Goal: Task Accomplishment & Management: Complete application form

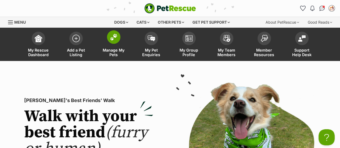
click at [114, 41] on span at bounding box center [113, 36] width 13 height 13
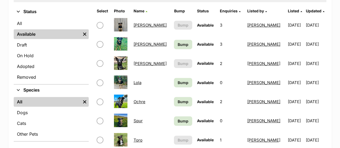
scroll to position [128, 0]
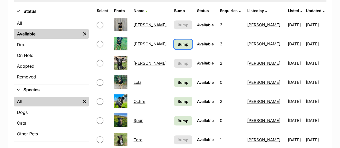
click at [178, 45] on span "Bump" at bounding box center [183, 44] width 11 height 6
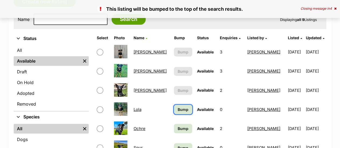
click at [174, 114] on link "Bump" at bounding box center [183, 109] width 18 height 9
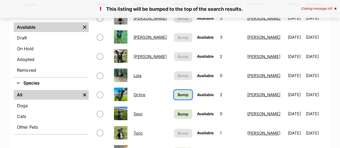
click at [174, 98] on link "Bump" at bounding box center [183, 94] width 18 height 9
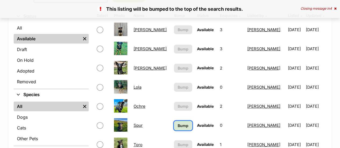
click at [178, 128] on span "Bump" at bounding box center [183, 126] width 11 height 6
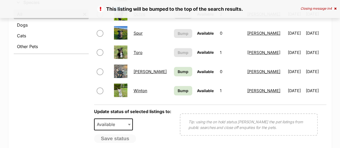
scroll to position [213, 0]
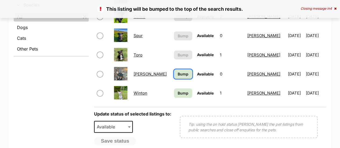
click at [174, 73] on link "Bump" at bounding box center [183, 73] width 18 height 9
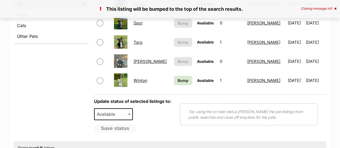
scroll to position [227, 0]
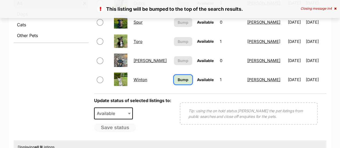
click at [178, 78] on span "Bump" at bounding box center [183, 80] width 11 height 6
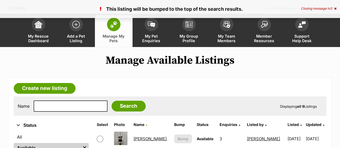
scroll to position [12, 0]
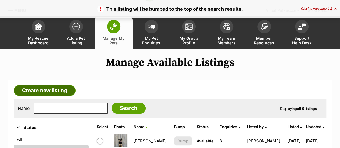
click at [44, 88] on link "Create new listing" at bounding box center [45, 90] width 62 height 11
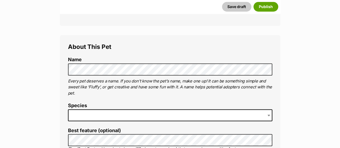
scroll to position [169, 0]
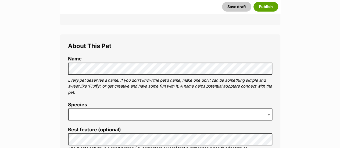
click at [83, 111] on span at bounding box center [170, 115] width 204 height 12
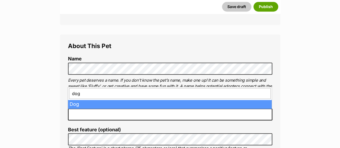
type input "dog"
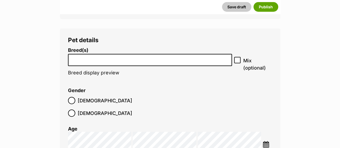
scroll to position [698, 0]
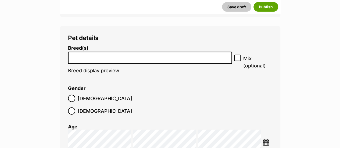
click at [89, 54] on input "search" at bounding box center [150, 57] width 161 height 6
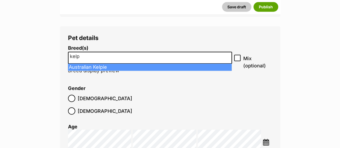
type input "kelp"
select select "723"
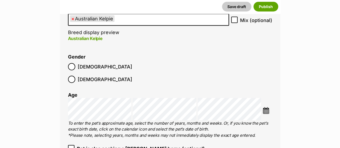
click at [76, 68] on label "Male" at bounding box center [100, 66] width 64 height 7
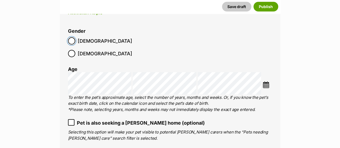
scroll to position [763, 0]
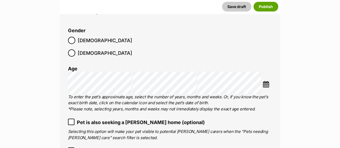
click at [266, 81] on img at bounding box center [266, 84] width 7 height 7
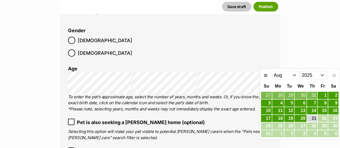
click at [314, 76] on select "2015 2016 2017 2018 2019 2020 2021 2022 2023 2024 2025" at bounding box center [314, 75] width 28 height 9
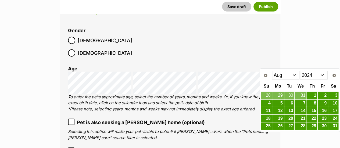
click at [294, 74] on select "Jan Feb Mar Apr May Jun Jul Aug Sep Oct Nov Dec" at bounding box center [286, 75] width 28 height 9
click at [288, 110] on link "13" at bounding box center [290, 111] width 10 height 7
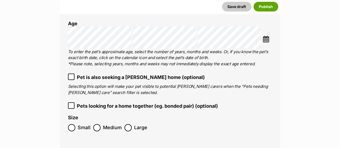
scroll to position [854, 0]
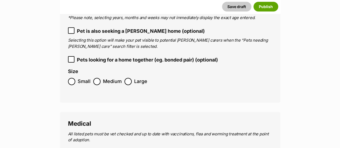
click at [98, 75] on ol "Small Medium Large" at bounding box center [170, 81] width 204 height 13
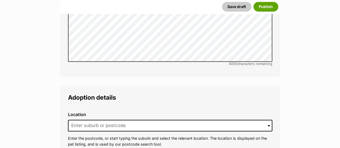
scroll to position [1296, 0]
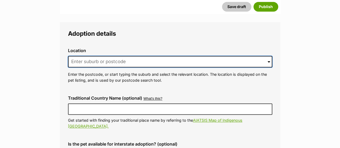
click at [99, 56] on input at bounding box center [170, 62] width 204 height 12
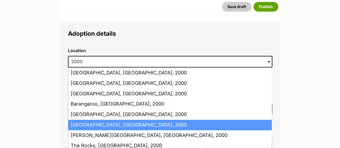
click at [102, 120] on li "Sydney, New South Wales, 2000" at bounding box center [170, 125] width 204 height 10
type input "Sydney, New South Wales, 2000"
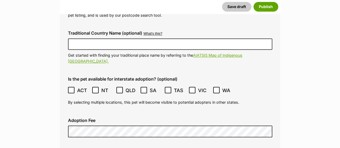
scroll to position [1363, 0]
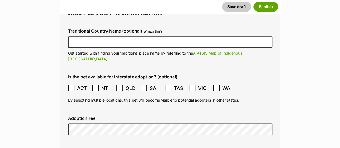
click at [75, 85] on label "ACT" at bounding box center [79, 88] width 22 height 7
click at [104, 85] on span "NT" at bounding box center [107, 88] width 12 height 7
click at [121, 86] on icon at bounding box center [120, 88] width 4 height 4
click at [144, 87] on icon at bounding box center [143, 88] width 3 height 2
click at [197, 85] on label "VIC" at bounding box center [200, 88] width 22 height 7
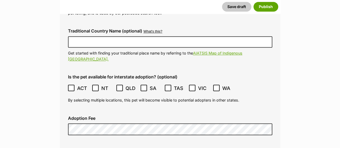
click at [215, 86] on icon at bounding box center [217, 88] width 4 height 4
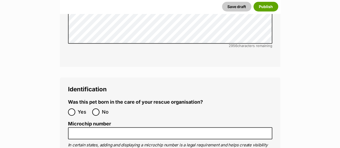
click at [100, 109] on label "No" at bounding box center [103, 112] width 22 height 7
click at [100, 109] on input "No" at bounding box center [95, 112] width 7 height 7
radio input "true"
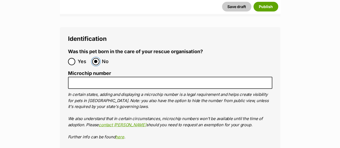
scroll to position [1784, 0]
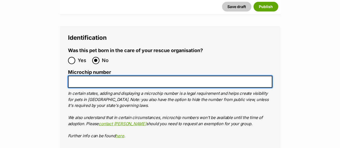
click at [90, 76] on input "Microchip number" at bounding box center [170, 82] width 204 height 12
paste input "953010006678887"
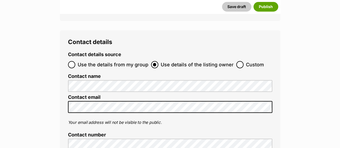
scroll to position [2168, 0]
type input "953010006678822"
click at [236, 61] on input "Custom" at bounding box center [239, 64] width 7 height 7
radio input "true"
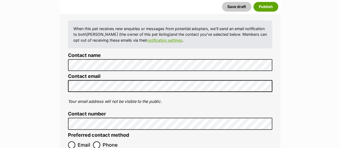
scroll to position [2244, 0]
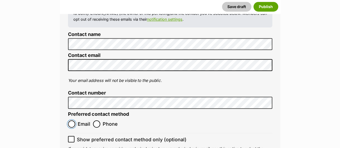
click at [71, 121] on input "Email" at bounding box center [71, 124] width 7 height 7
radio input "true"
click at [71, 133] on li "Show preferred contact method only (optional)" at bounding box center [170, 138] width 204 height 10
click at [70, 138] on icon at bounding box center [71, 139] width 3 height 2
click at [70, 136] on input "Show preferred contact method only (optional)" at bounding box center [71, 139] width 6 height 6
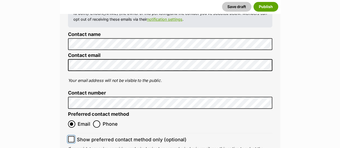
checkbox input "true"
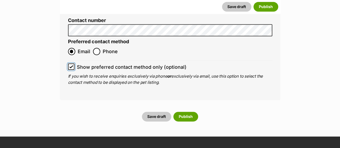
scroll to position [2319, 0]
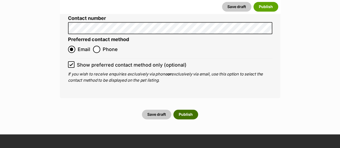
click at [192, 110] on button "Publish" at bounding box center [186, 115] width 25 height 10
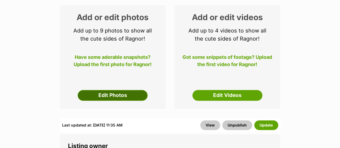
click at [94, 96] on link "Edit Photos" at bounding box center [113, 95] width 70 height 11
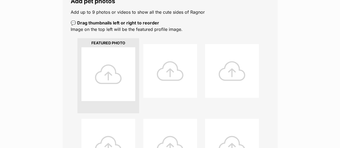
click at [94, 96] on div at bounding box center [109, 74] width 54 height 54
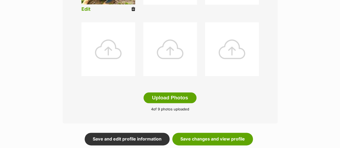
scroll to position [273, 0]
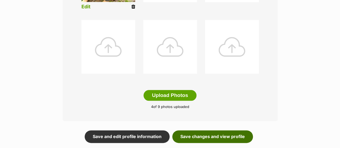
click at [201, 137] on link "Save changes and view profile" at bounding box center [212, 136] width 81 height 12
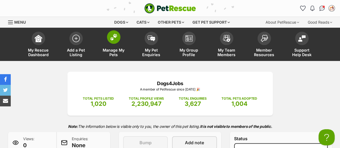
click at [111, 38] on img at bounding box center [114, 37] width 8 height 7
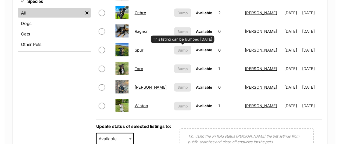
scroll to position [242, 0]
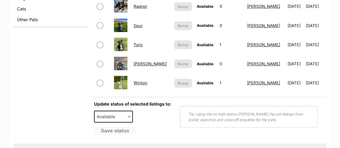
click at [102, 63] on input "checkbox" at bounding box center [100, 64] width 6 height 6
checkbox input "true"
click at [128, 115] on span at bounding box center [129, 117] width 5 height 12
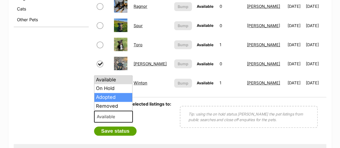
select select "rehomed"
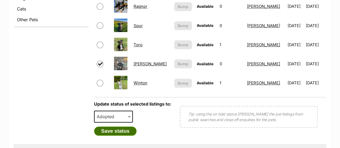
click at [115, 129] on button "Save status" at bounding box center [115, 131] width 43 height 9
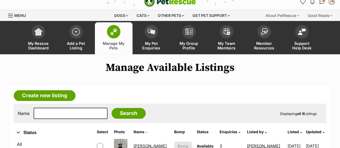
scroll to position [0, 0]
